Goal: Task Accomplishment & Management: Manage account settings

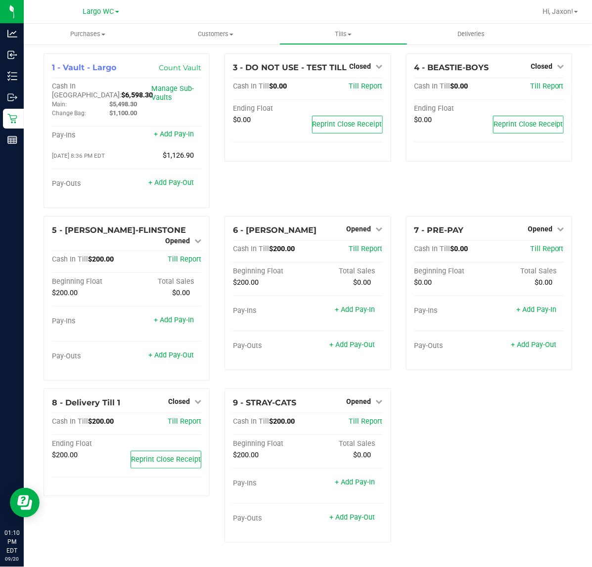
click at [460, 426] on div "1 - Vault - Largo Count Vault Cash In Vault: $6,598.30 Main: $5,498.30 Change B…" at bounding box center [307, 301] width 543 height 497
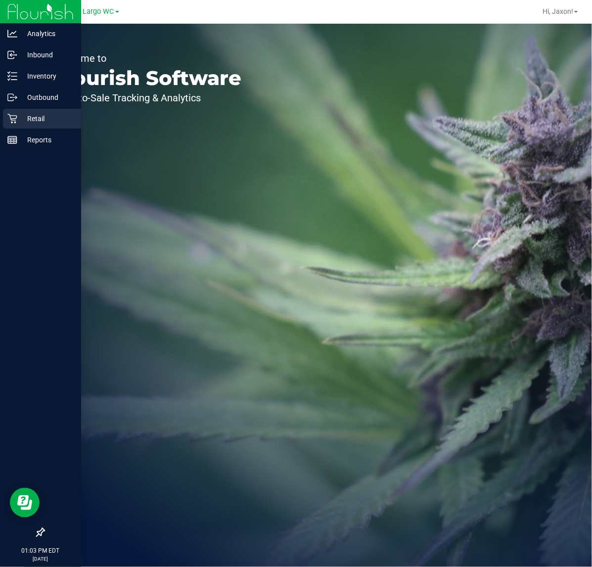
click at [30, 124] on p "Retail" at bounding box center [46, 119] width 59 height 12
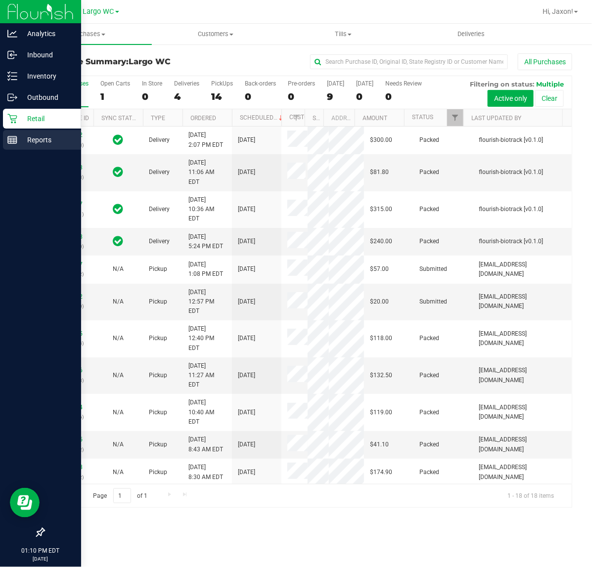
click at [48, 144] on p "Reports" at bounding box center [46, 140] width 59 height 12
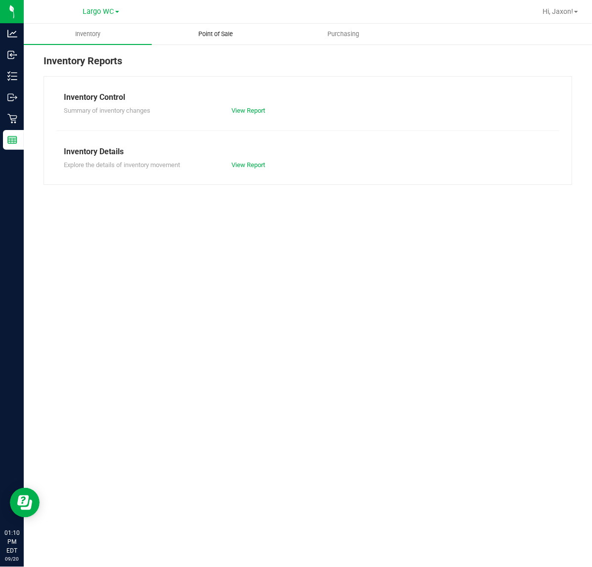
click at [216, 40] on uib-tab-heading "Point of Sale" at bounding box center [215, 34] width 127 height 20
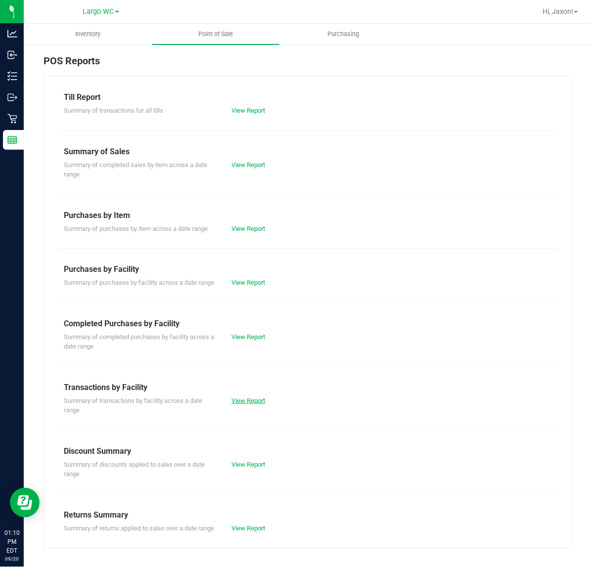
click at [260, 404] on link "View Report" at bounding box center [248, 400] width 34 height 7
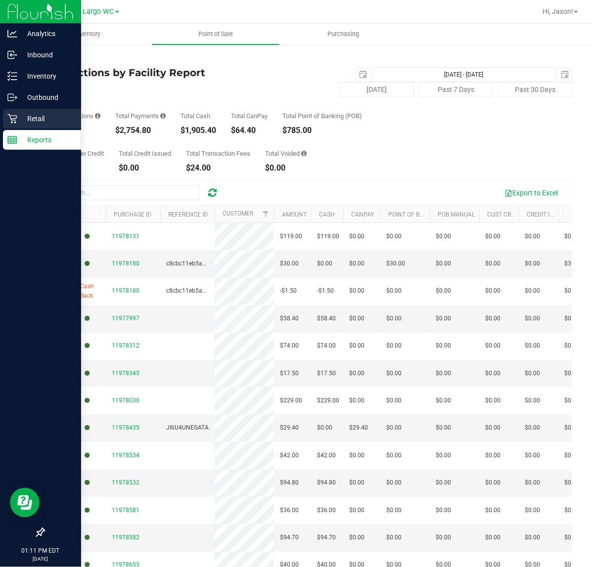
click at [11, 114] on icon at bounding box center [12, 119] width 10 height 10
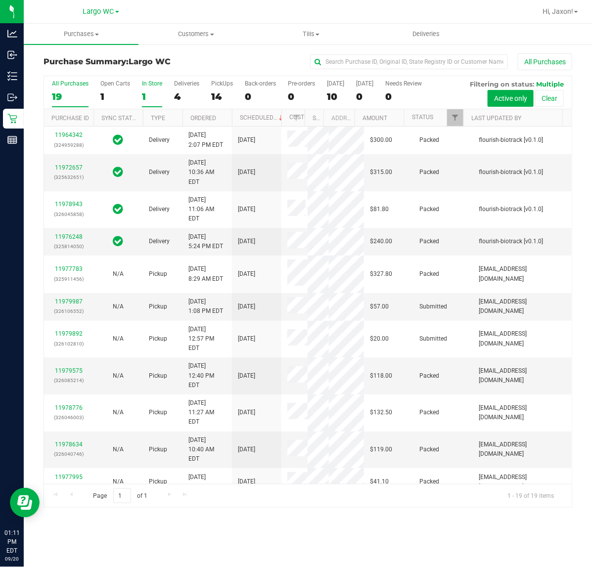
click at [145, 94] on div "1" at bounding box center [152, 96] width 20 height 11
click at [0, 0] on input "In Store 1" at bounding box center [0, 0] width 0 height 0
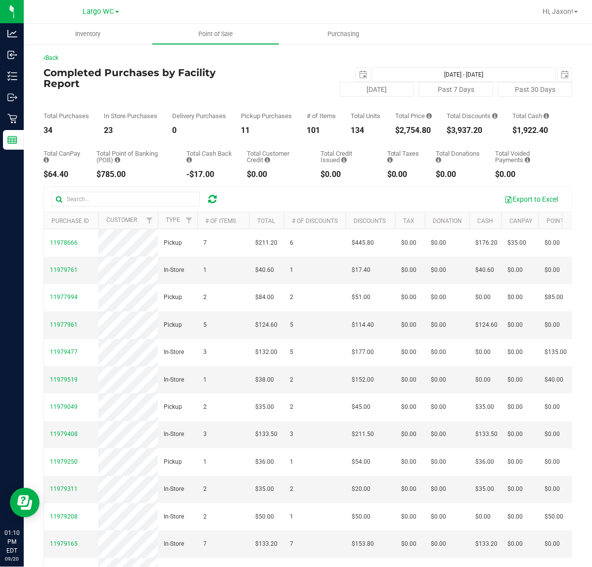
drag, startPoint x: 423, startPoint y: 139, endPoint x: 396, endPoint y: 139, distance: 26.7
click at [396, 134] on div "$2,754.80" at bounding box center [413, 131] width 37 height 8
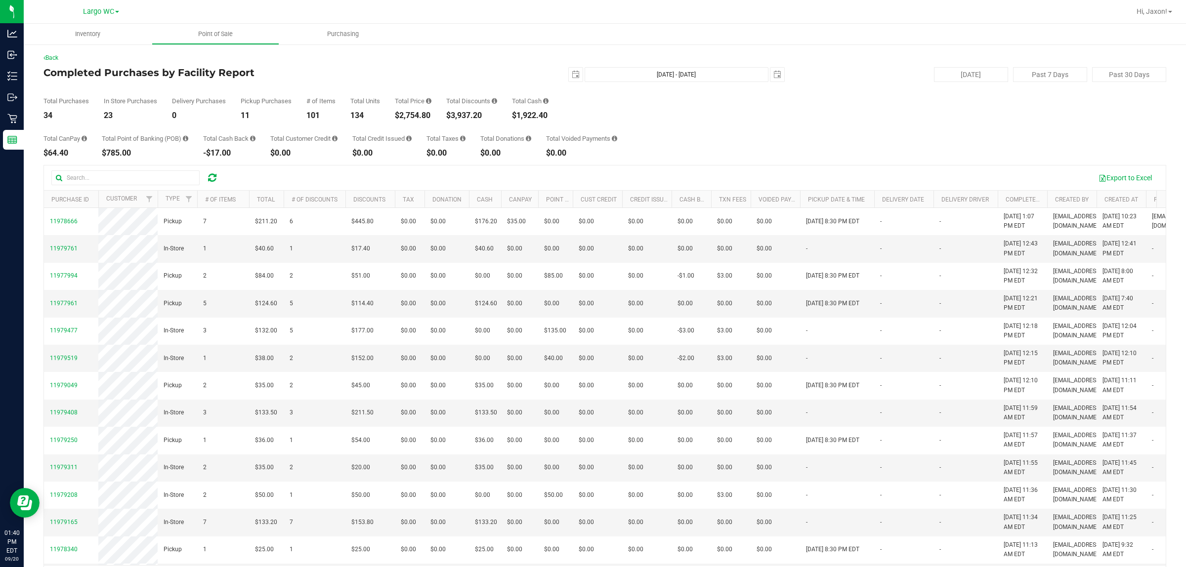
click at [391, 99] on div "Total Purchases 34 In Store Purchases 23 Delivery Purchases 0 Pickup Purchases …" at bounding box center [604, 101] width 1123 height 38
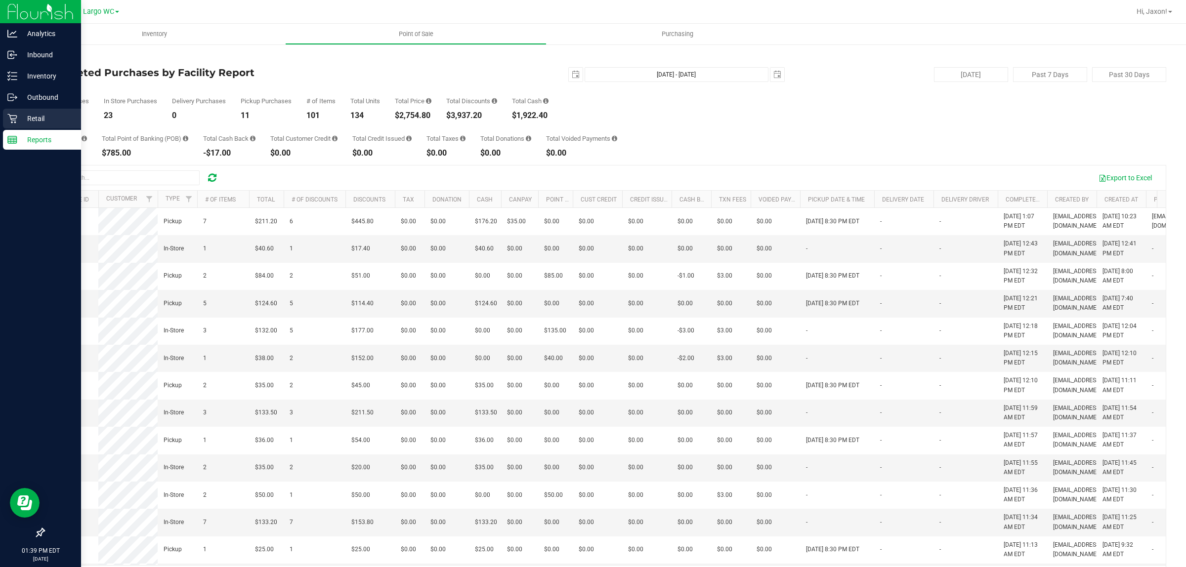
click at [11, 115] on icon at bounding box center [11, 118] width 9 height 9
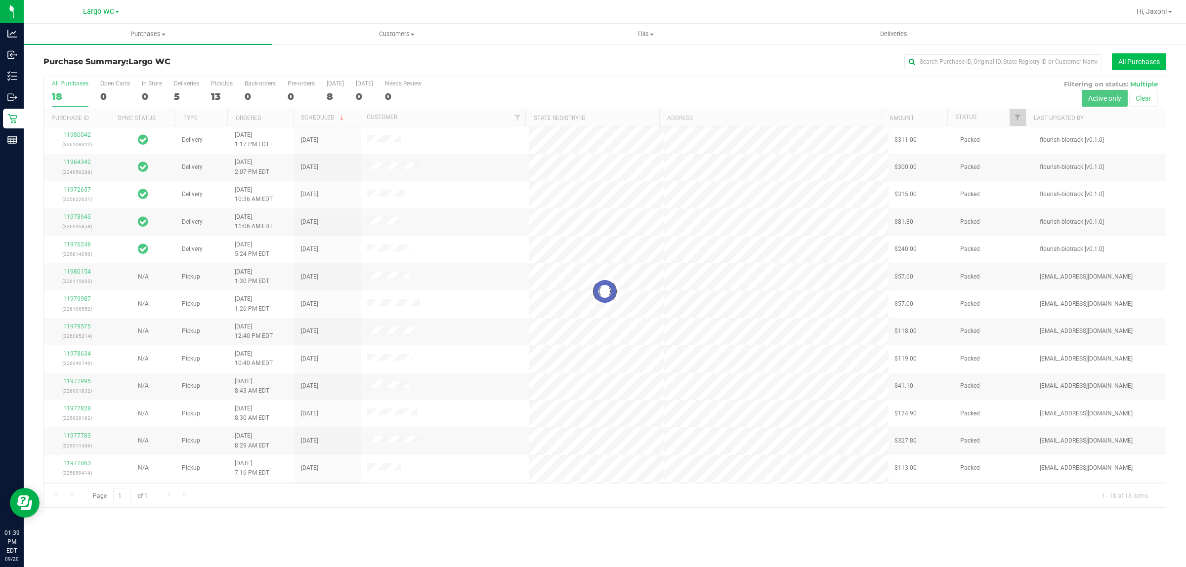
click at [1118, 62] on button "All Purchases" at bounding box center [1139, 61] width 54 height 17
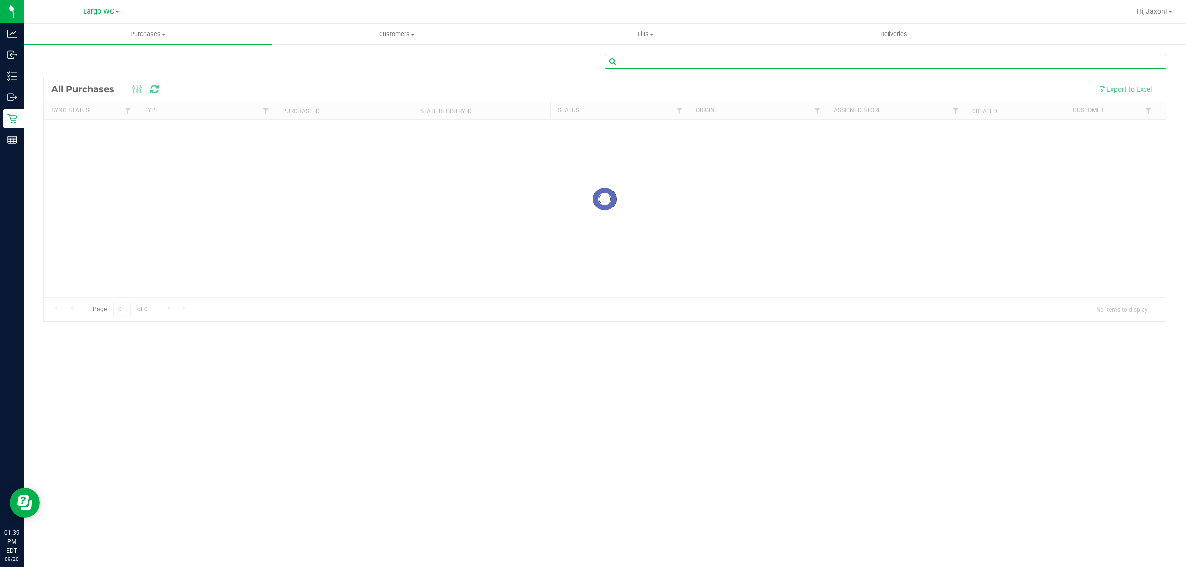
click at [921, 58] on input "text" at bounding box center [886, 61] width 562 height 15
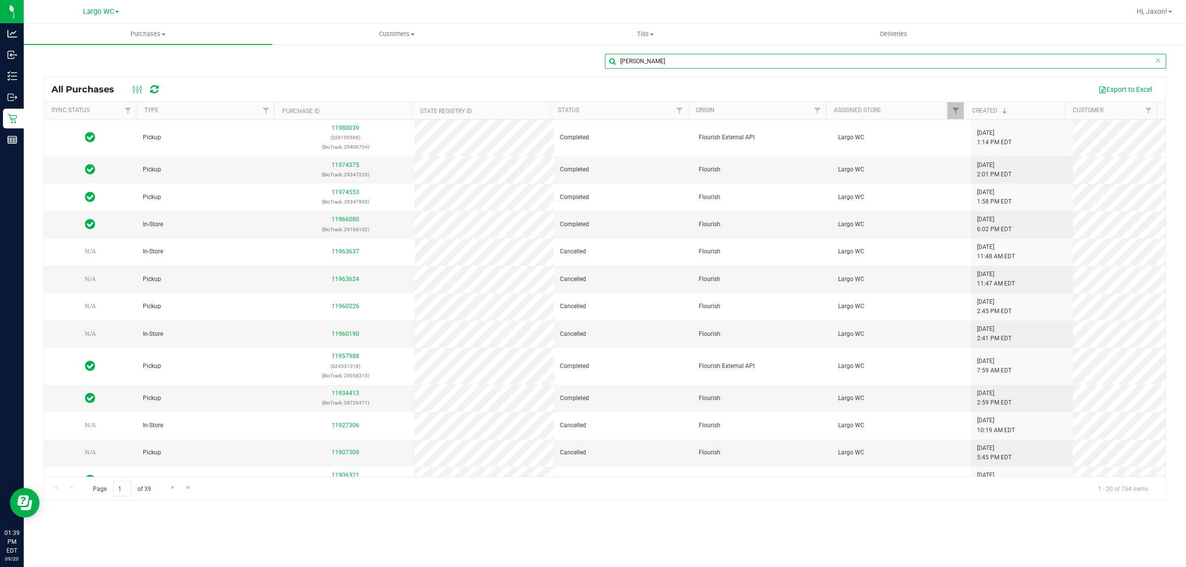
type input "danielle c"
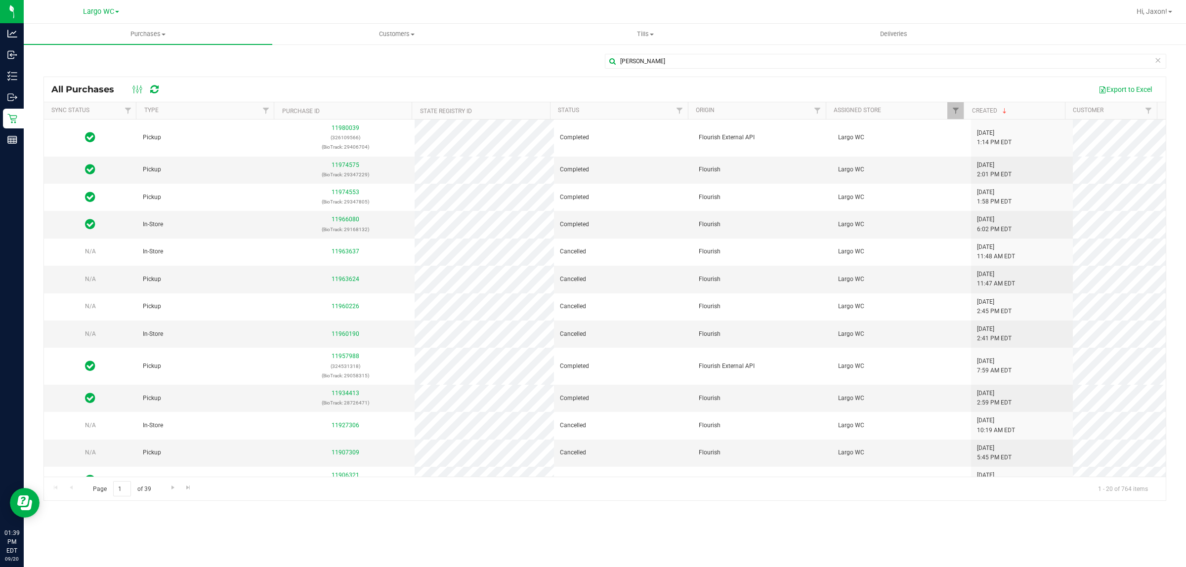
drag, startPoint x: 688, startPoint y: 513, endPoint x: 696, endPoint y: 513, distance: 8.4
click at [693, 513] on div "Purchases Summary of purchases Fulfillment All purchases Customers All customer…" at bounding box center [605, 296] width 1163 height 544
click at [660, 535] on div "Purchases Summary of purchases Fulfillment All purchases Customers All customer…" at bounding box center [605, 296] width 1163 height 544
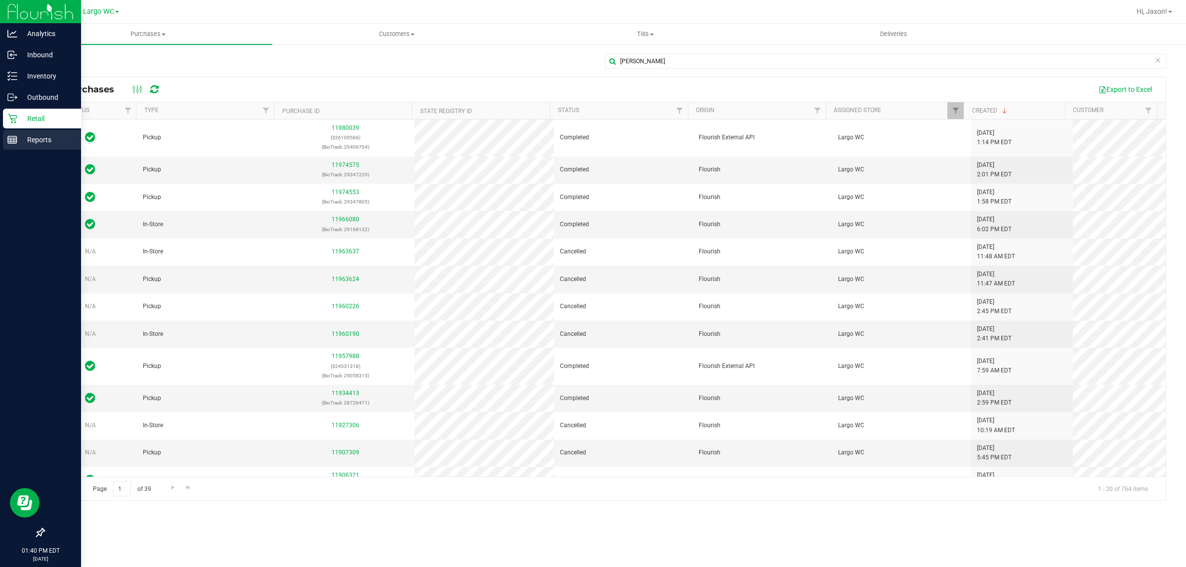
click at [10, 140] on line at bounding box center [12, 140] width 9 height 0
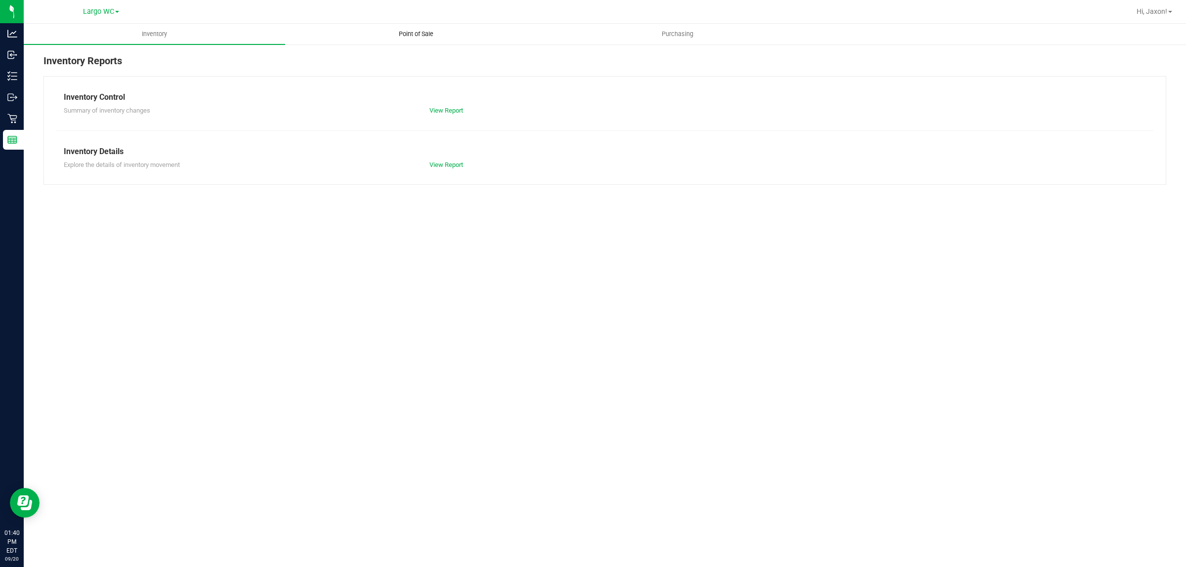
click at [428, 34] on span "Point of Sale" at bounding box center [416, 34] width 61 height 9
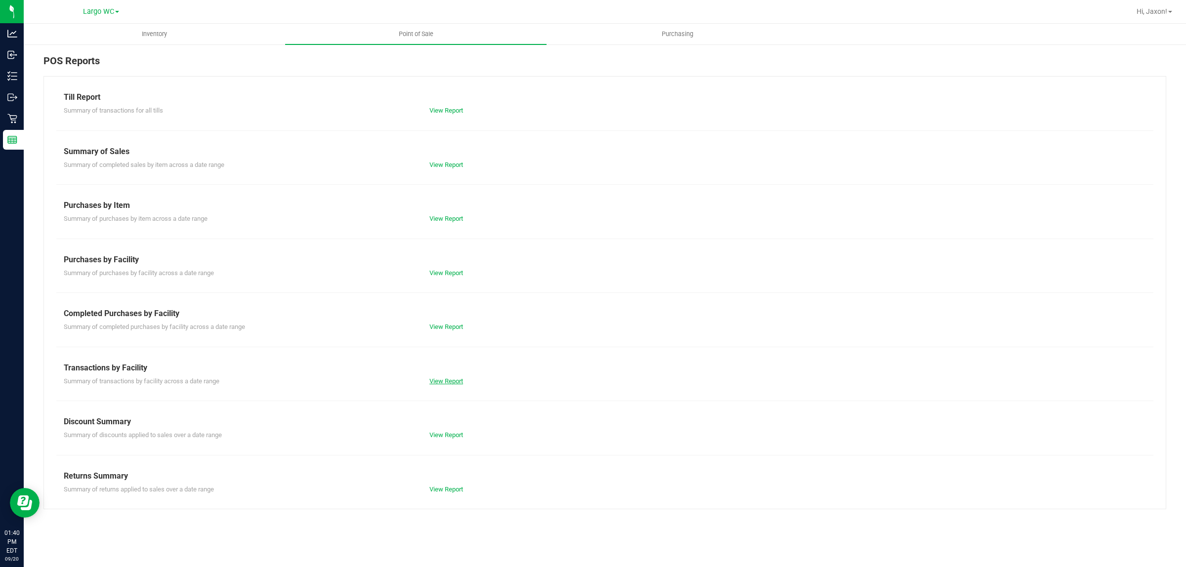
click at [458, 383] on link "View Report" at bounding box center [447, 381] width 34 height 7
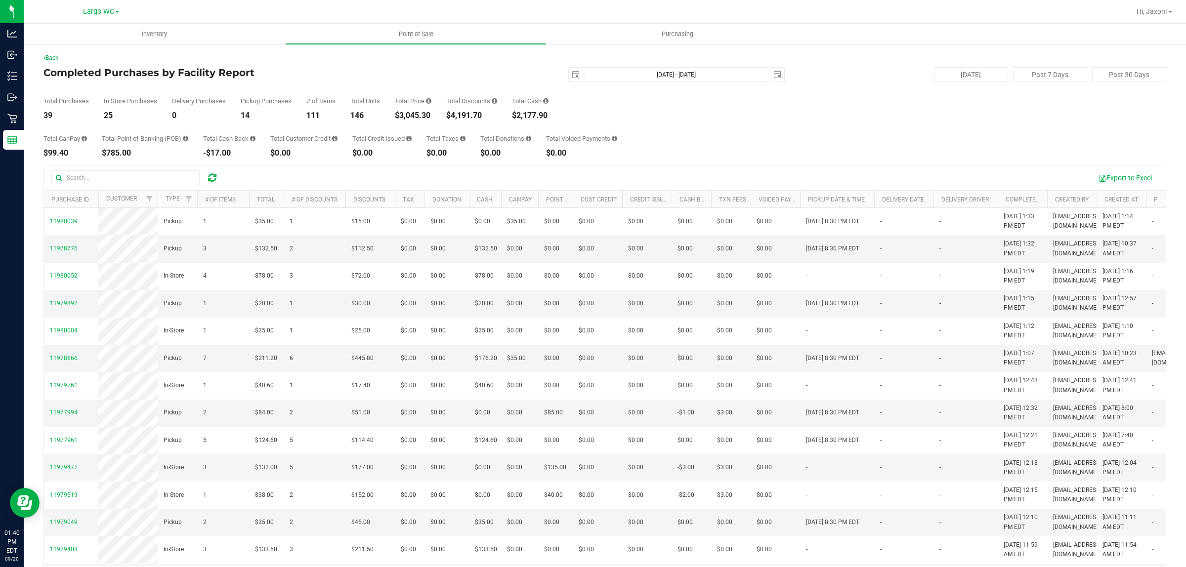
click at [423, 114] on div "$3,045.30" at bounding box center [413, 116] width 37 height 8
click at [411, 112] on div "$3,045.30" at bounding box center [413, 116] width 37 height 8
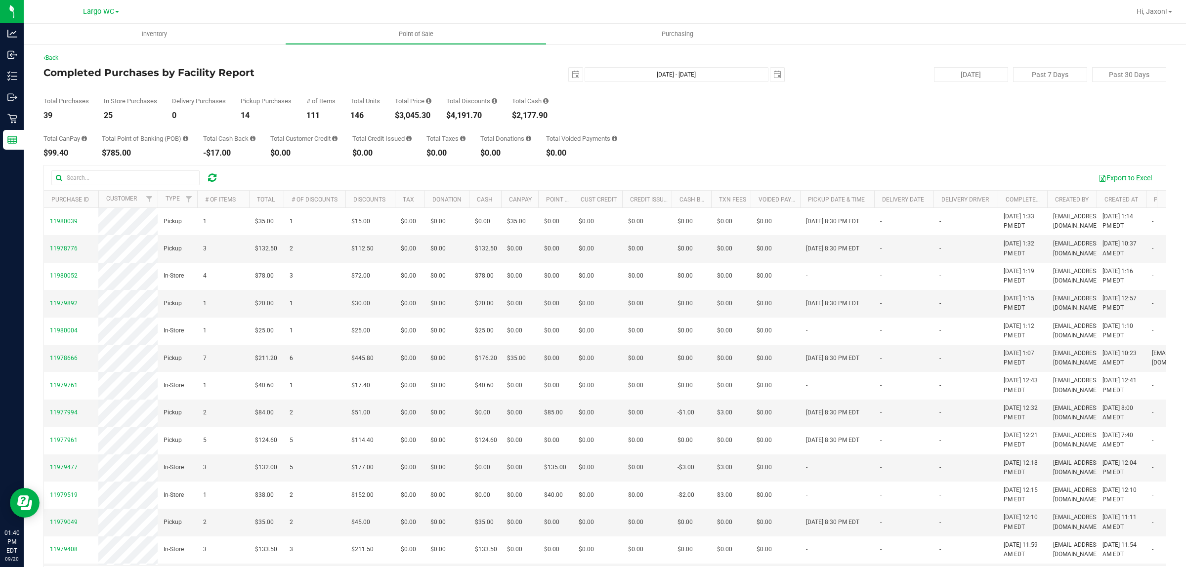
click at [411, 112] on div "$3,045.30" at bounding box center [413, 116] width 37 height 8
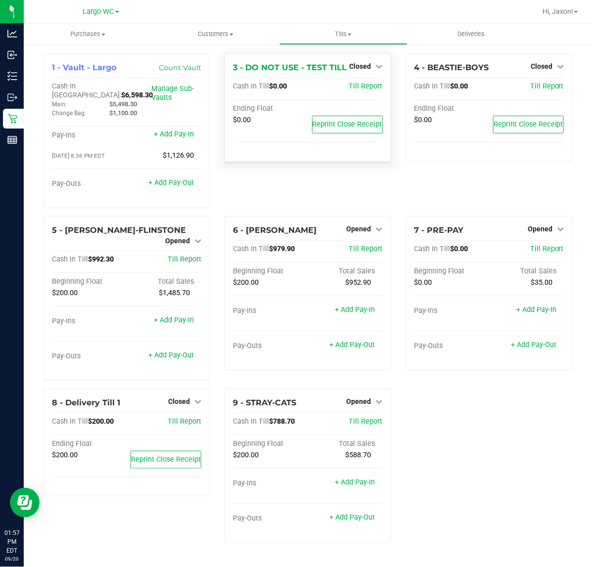
click at [418, 420] on div "1 - Vault - Largo Count Vault Cash In Vault: $6,598.30 Main: $5,498.30 Change B…" at bounding box center [307, 301] width 543 height 497
click at [458, 391] on div "1 - Vault - Largo Count Vault Cash In Vault: $6,598.30 Main: $5,498.30 Change B…" at bounding box center [307, 301] width 543 height 497
click at [187, 237] on span "Opened" at bounding box center [177, 241] width 25 height 8
click at [183, 245] on link "Close Till" at bounding box center [179, 249] width 27 height 8
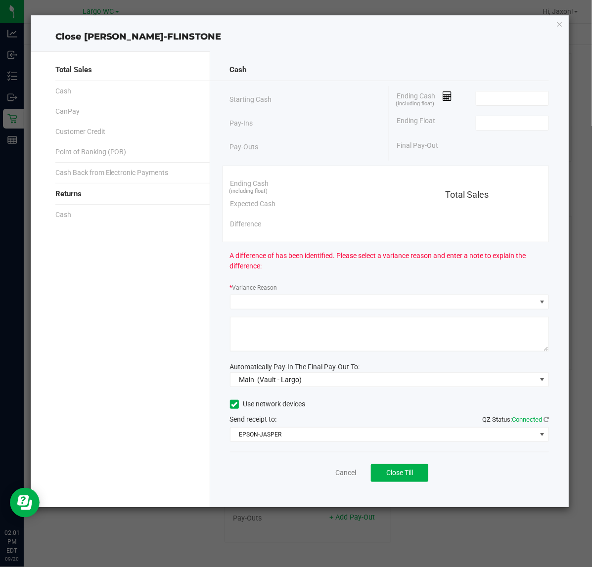
click at [516, 90] on div "Ending Cash (including float)" at bounding box center [472, 98] width 152 height 25
click at [503, 91] on span at bounding box center [513, 98] width 74 height 15
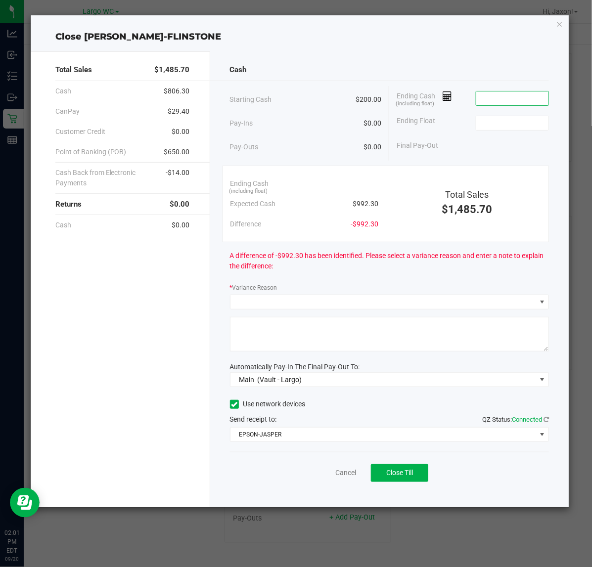
click at [501, 95] on input at bounding box center [512, 98] width 73 height 14
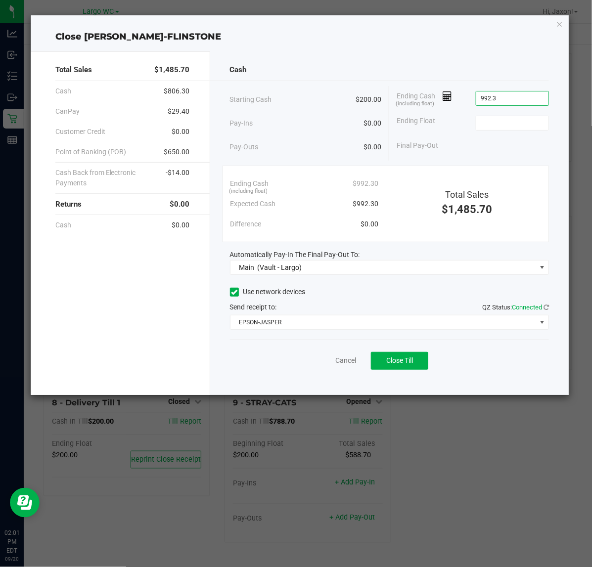
type input "$992.30"
type input "$200.00"
click at [402, 357] on span "Close Till" at bounding box center [399, 360] width 27 height 8
click at [329, 358] on div "Dismiss Reprint Closing Receipt" at bounding box center [389, 359] width 319 height 38
click at [330, 360] on link "Dismiss" at bounding box center [324, 360] width 24 height 10
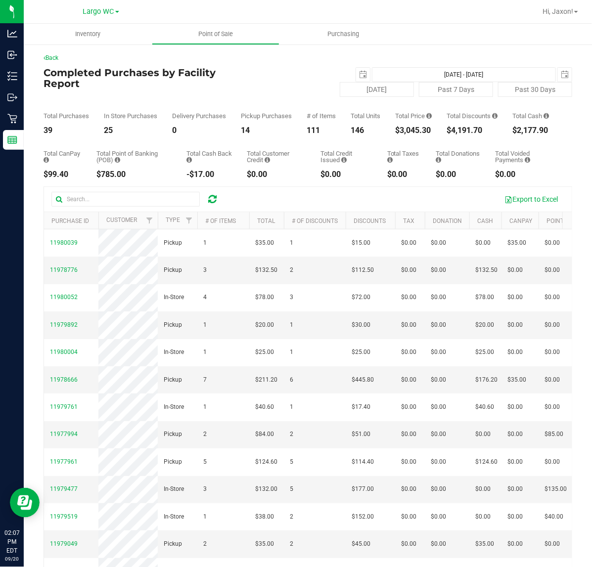
click at [409, 134] on div "$3,045.30" at bounding box center [413, 131] width 37 height 8
click at [423, 142] on div "Total CanPay $99.40 Total Point of Banking (POB) $785.00 Total Cash Back -$17.0…" at bounding box center [307, 156] width 528 height 44
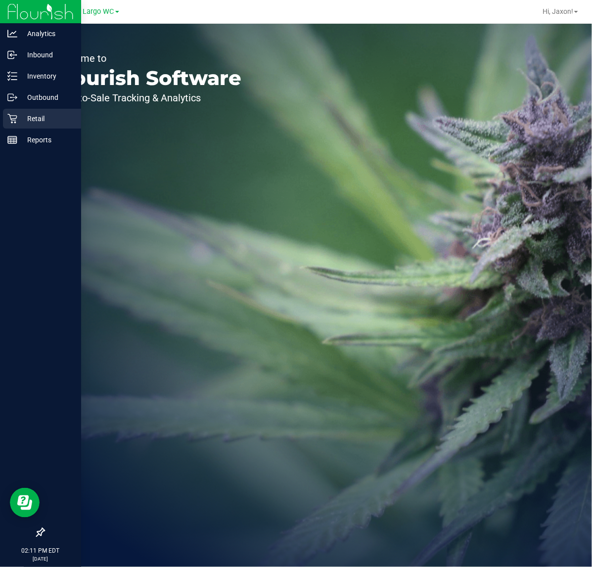
click at [41, 121] on p "Retail" at bounding box center [46, 119] width 59 height 12
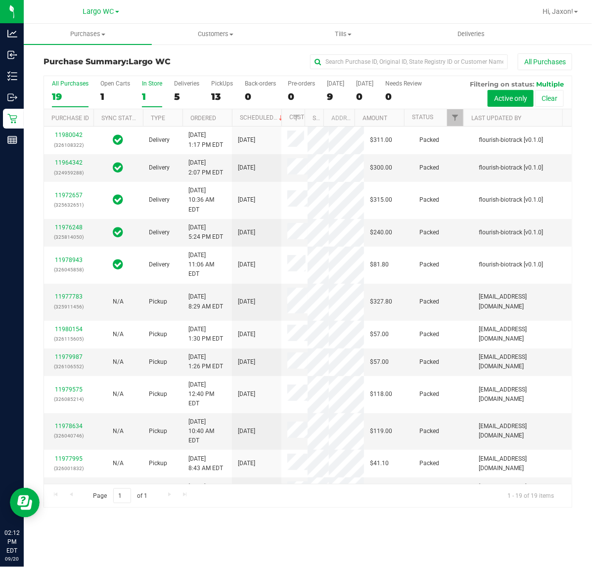
click at [152, 87] on label "In Store 1" at bounding box center [152, 93] width 20 height 27
click at [0, 0] on input "In Store 1" at bounding box center [0, 0] width 0 height 0
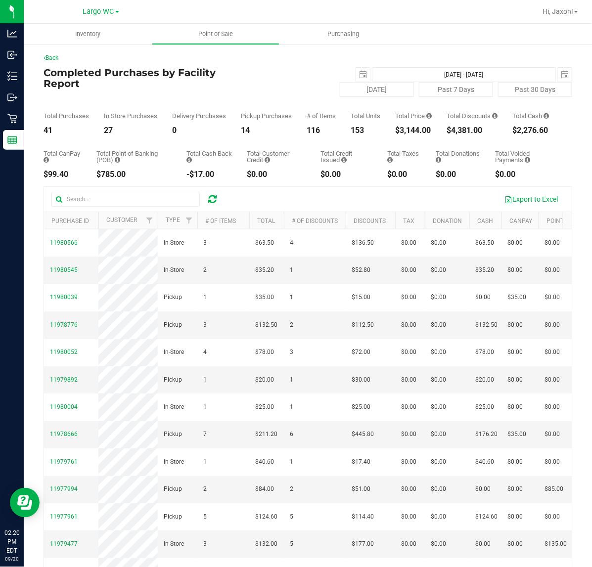
click at [424, 133] on div "$3,144.00" at bounding box center [413, 131] width 37 height 8
click at [418, 134] on div "$3,144.00" at bounding box center [413, 131] width 37 height 8
